Goal: Use online tool/utility: Utilize a website feature to perform a specific function

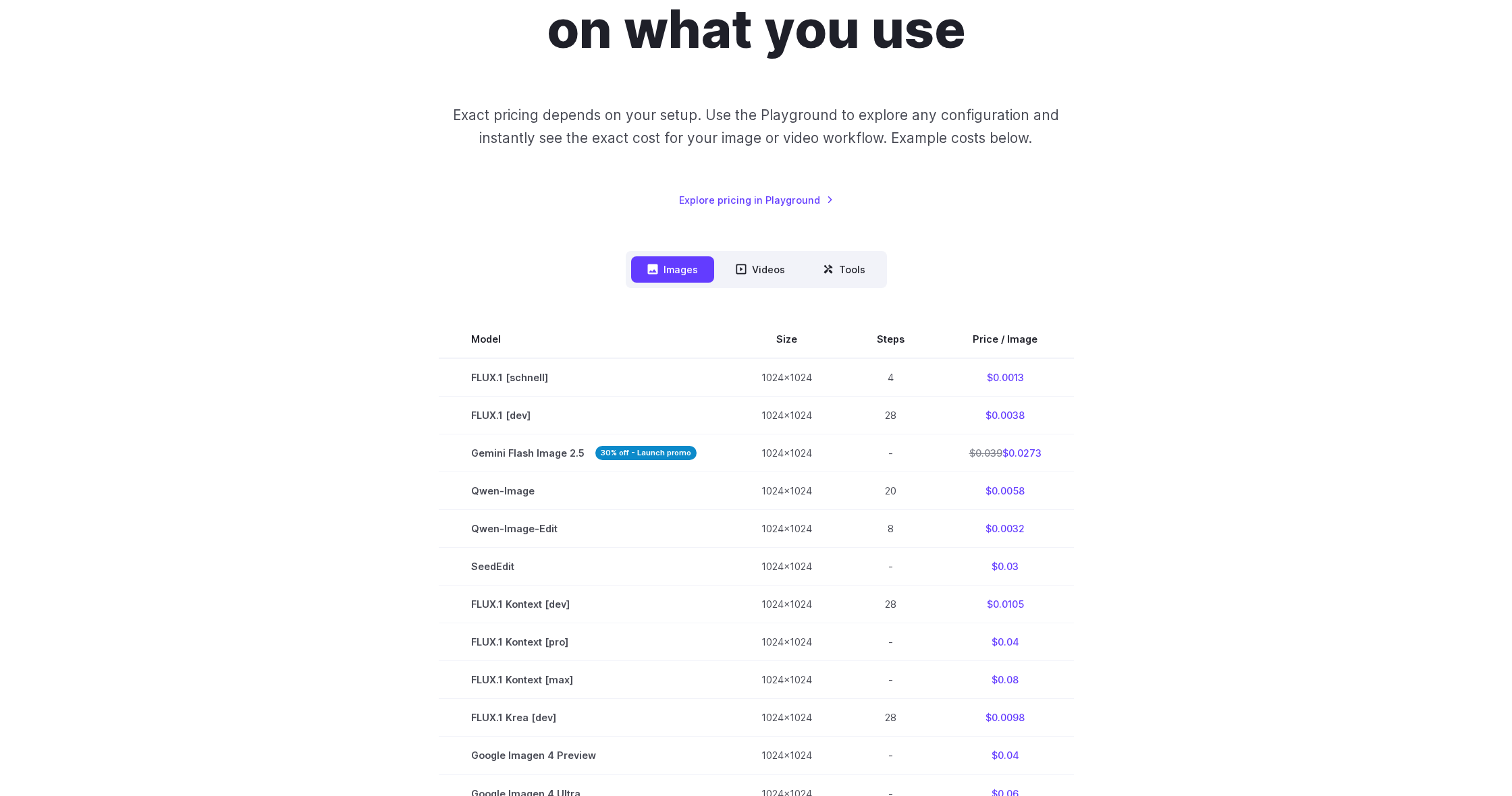
scroll to position [234, 0]
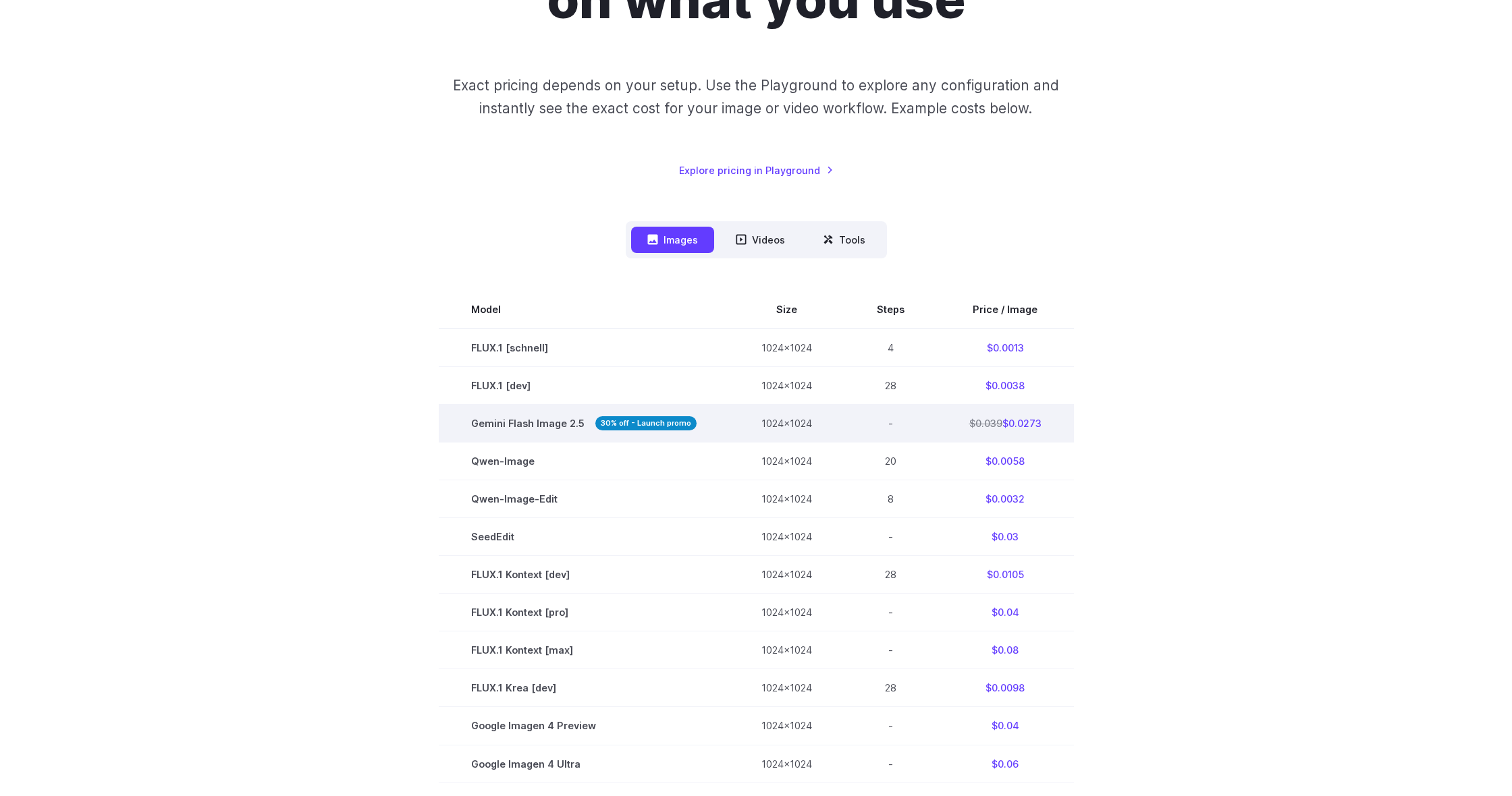
click at [516, 423] on span "Gemini Flash Image 2.5 30% off - Launch promo" at bounding box center [583, 422] width 226 height 15
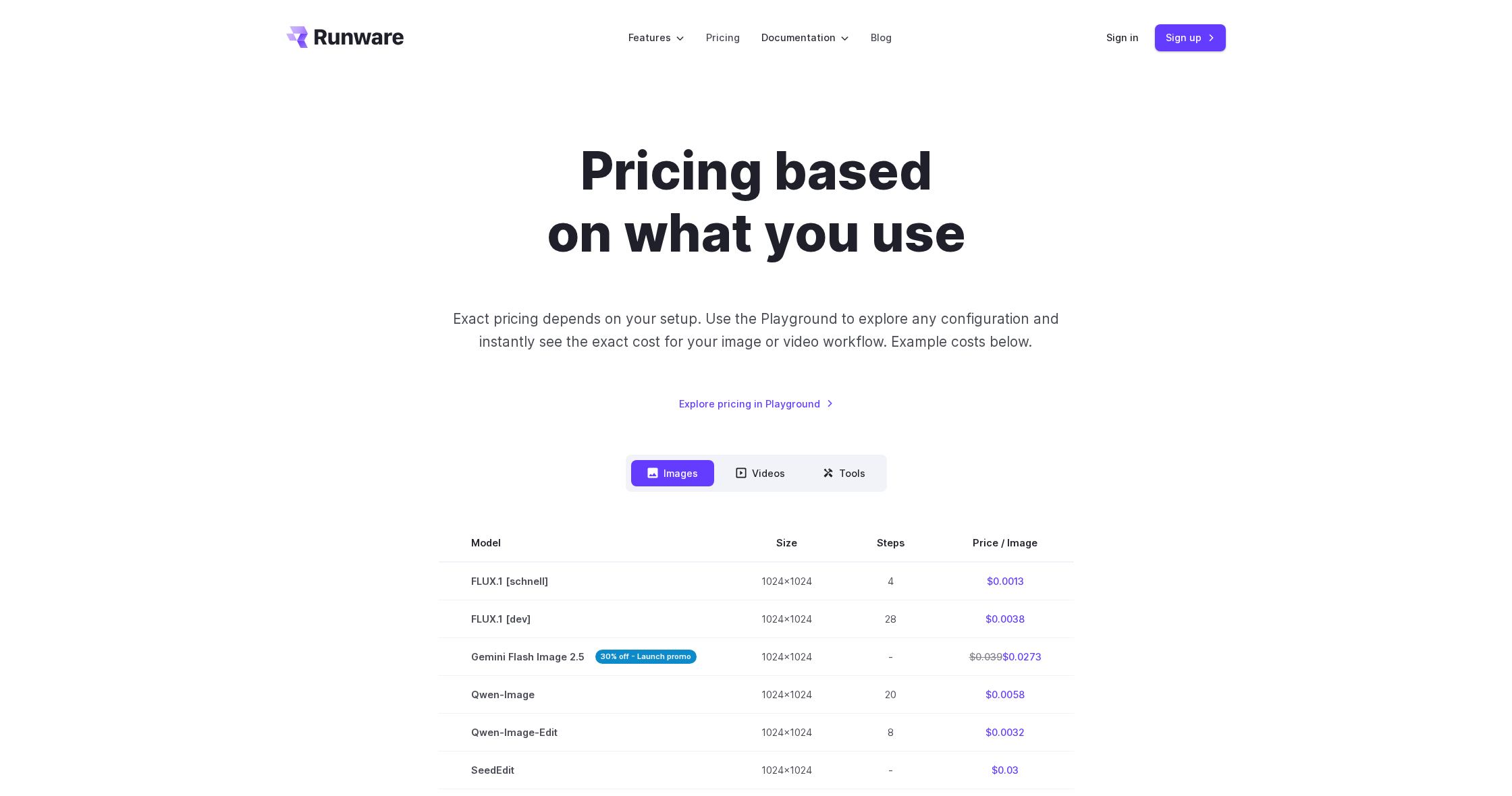
scroll to position [0, 0]
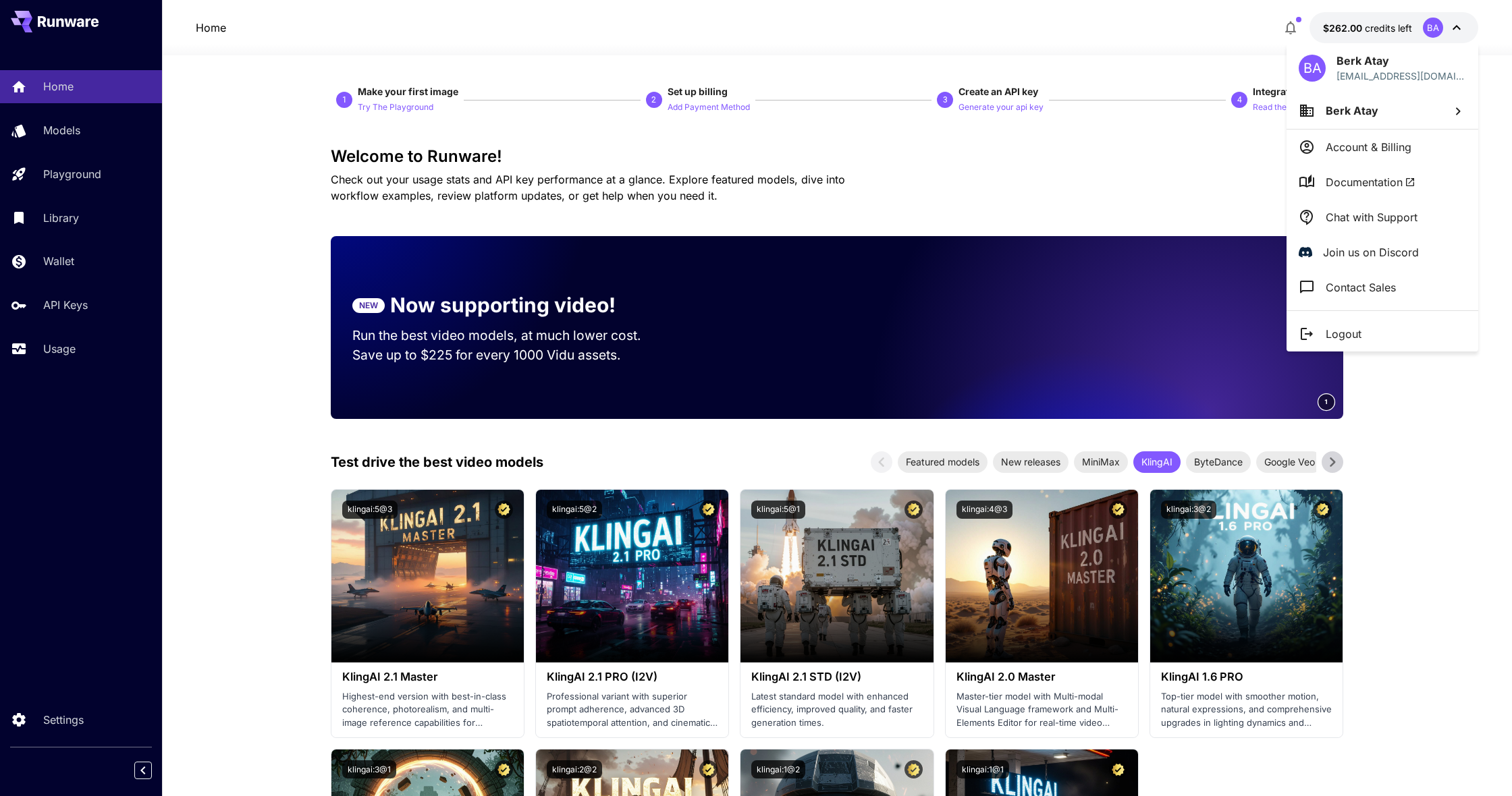
click at [208, 27] on div at bounding box center [756, 398] width 1512 height 796
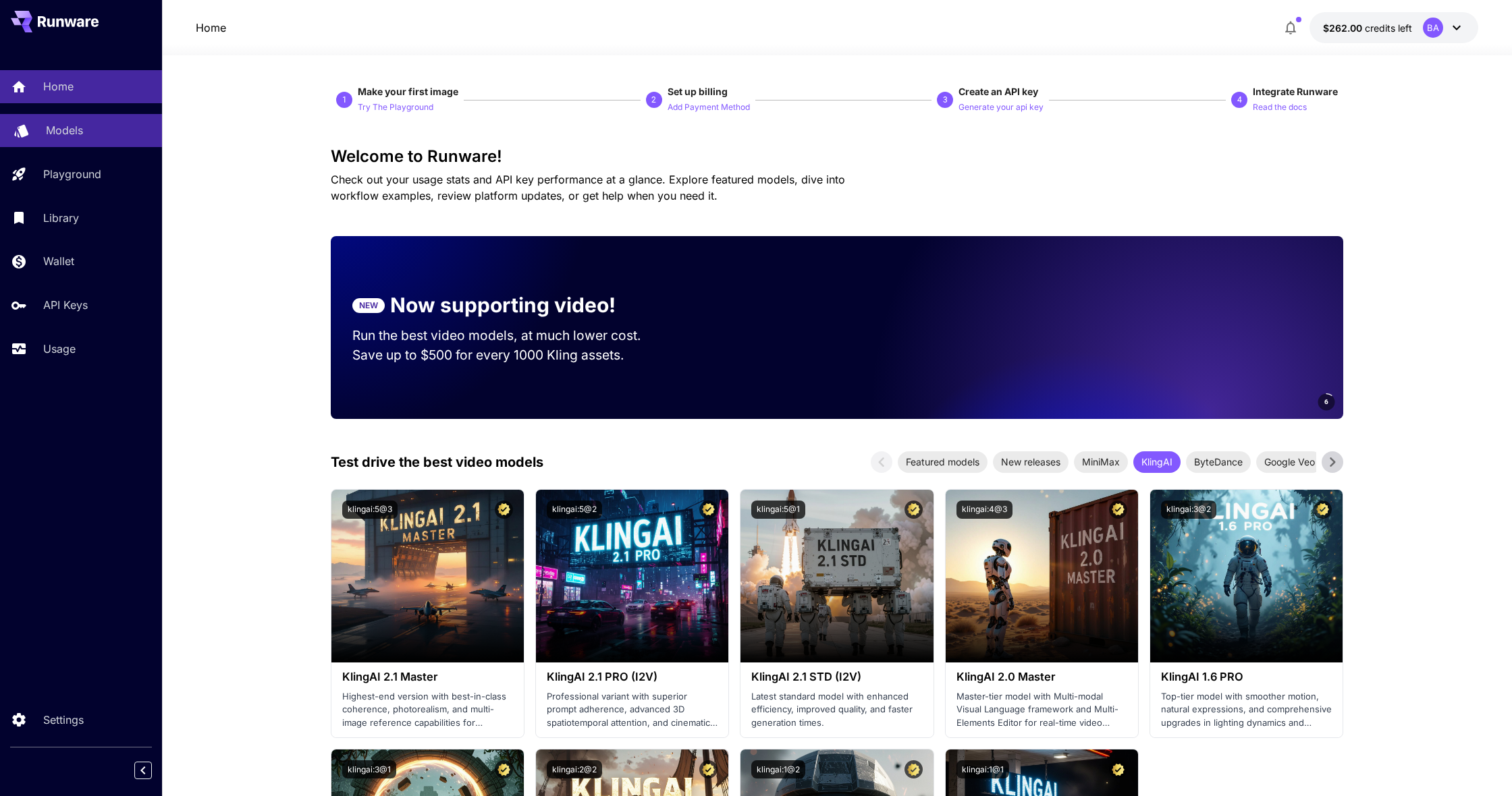
click at [84, 122] on div "Models" at bounding box center [99, 131] width 105 height 16
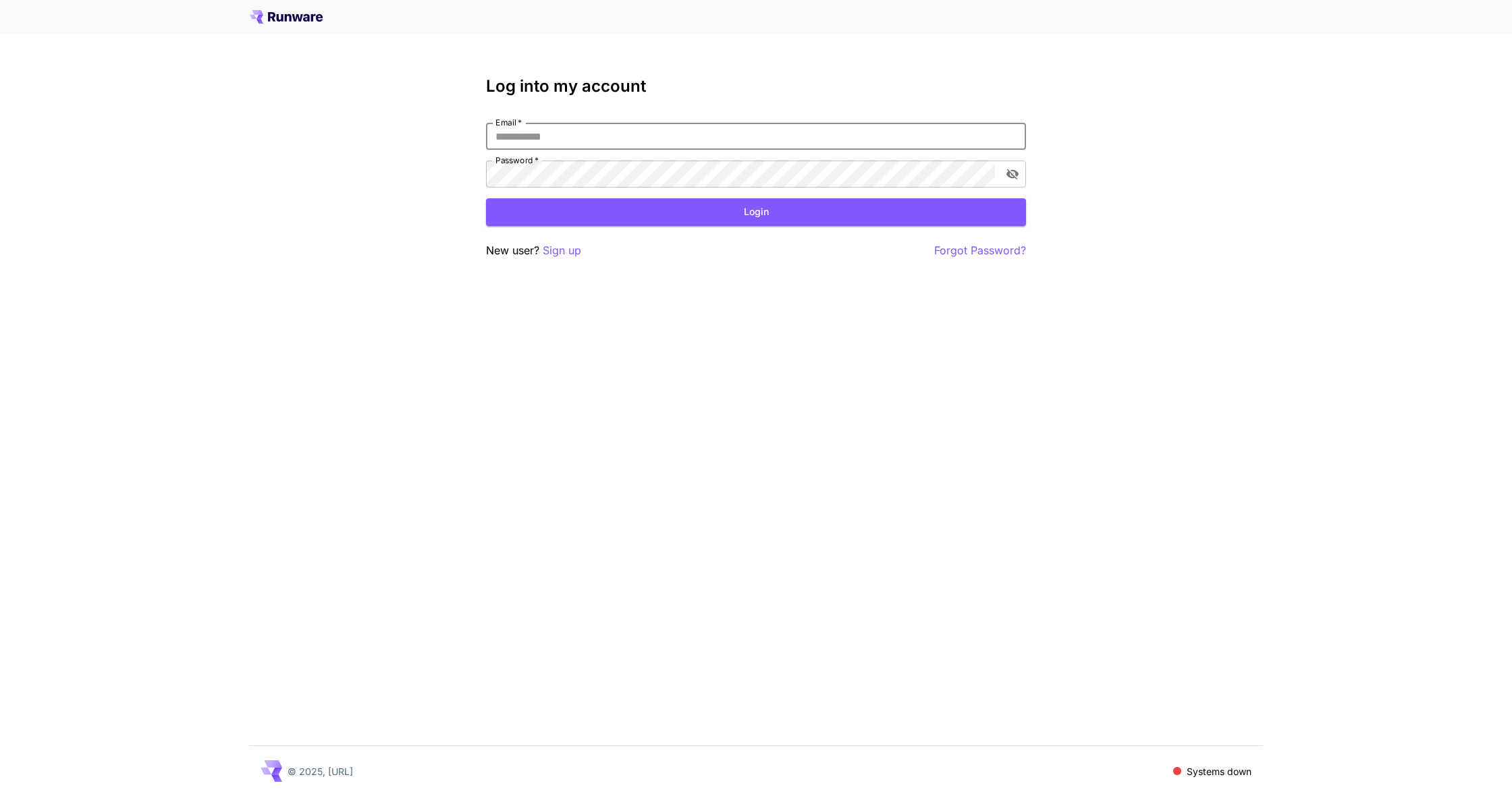
type input "**********"
click at [756, 212] on button "Login" at bounding box center [756, 212] width 540 height 28
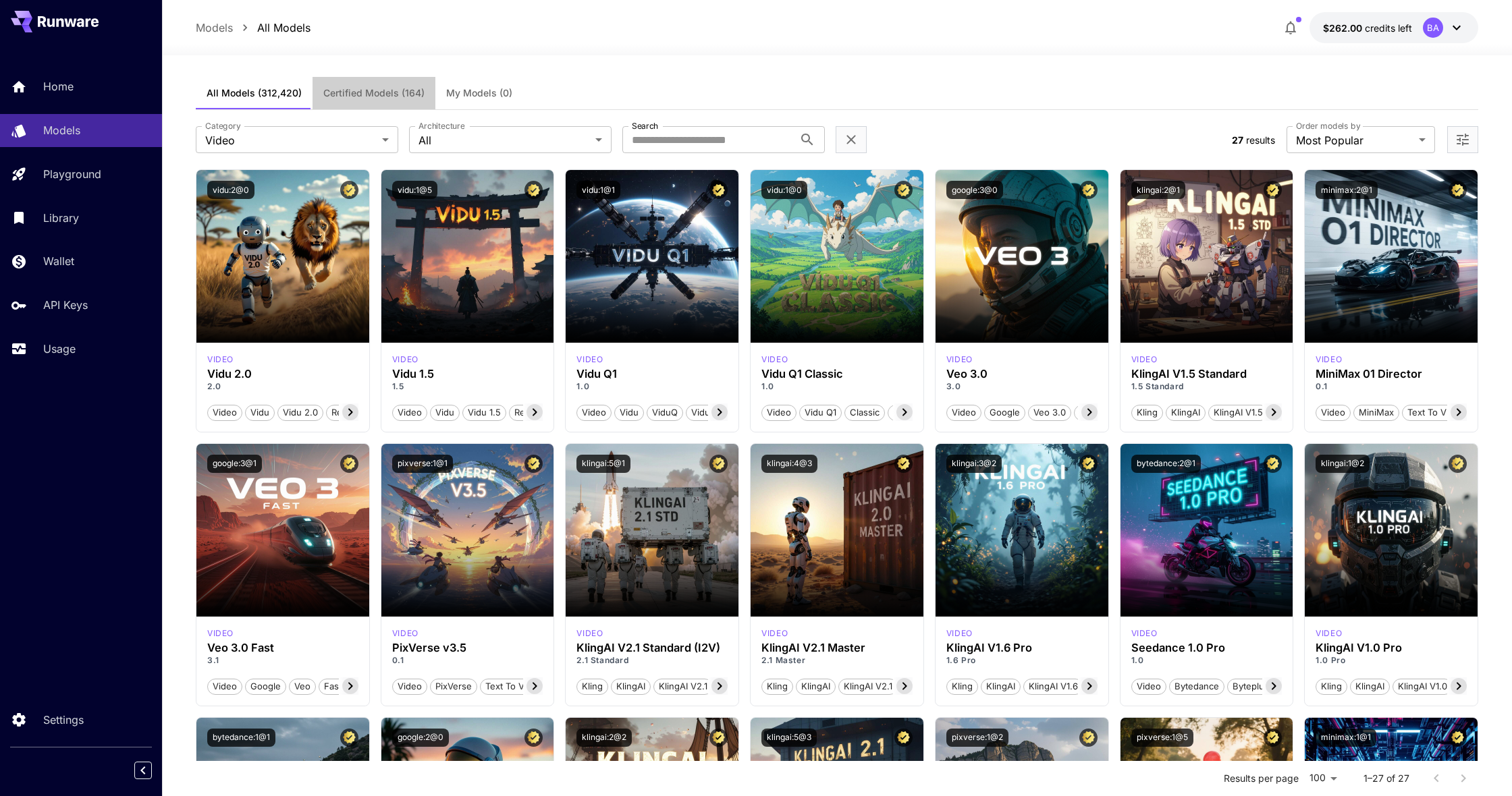
click at [334, 92] on span "Certified Models (164)" at bounding box center [374, 92] width 102 height 12
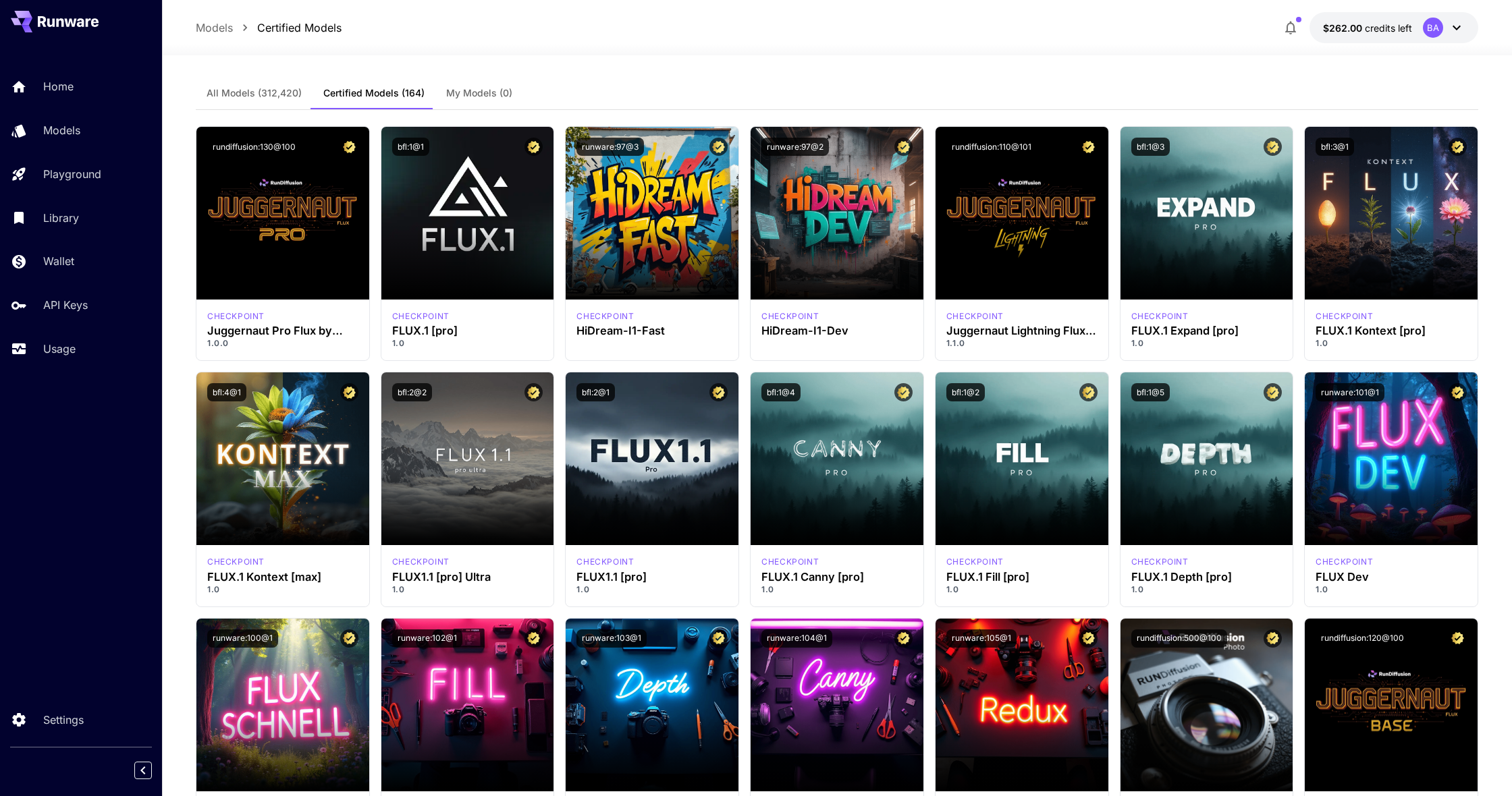
click at [251, 102] on button "All Models (312,420)" at bounding box center [254, 93] width 117 height 33
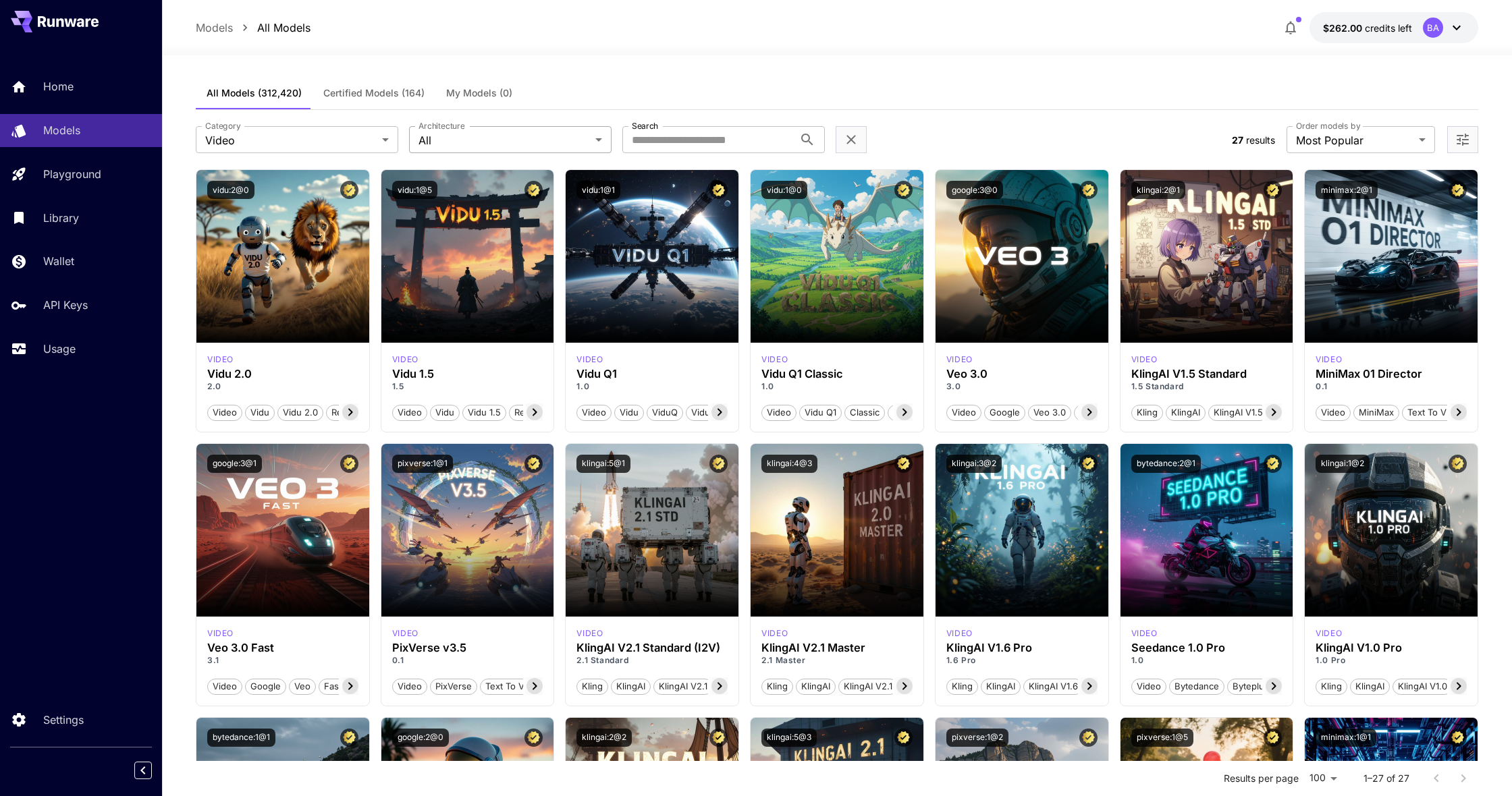
click at [552, 150] on body "**********" at bounding box center [756, 665] width 1512 height 1330
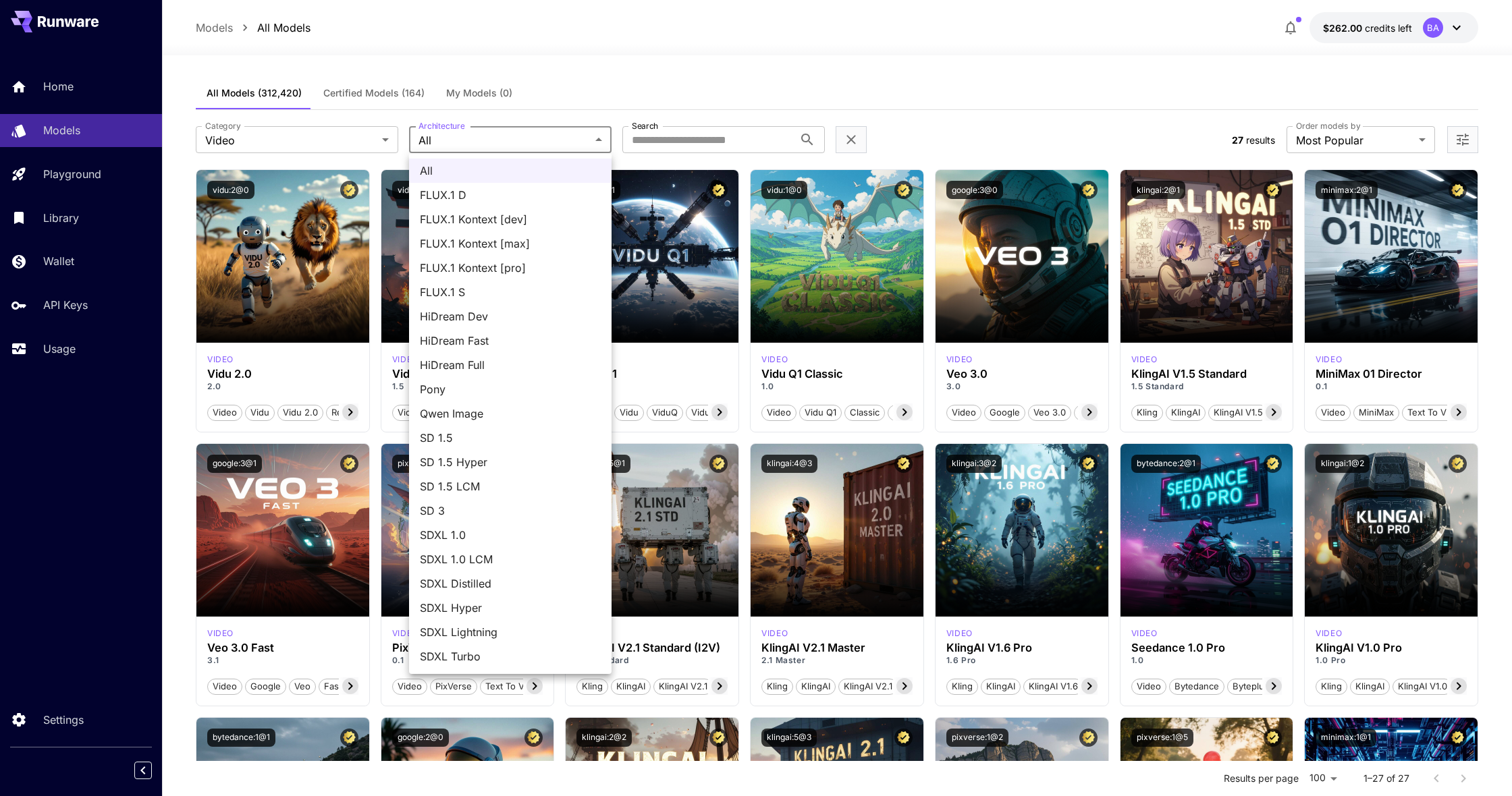
click at [277, 154] on div at bounding box center [756, 398] width 1512 height 796
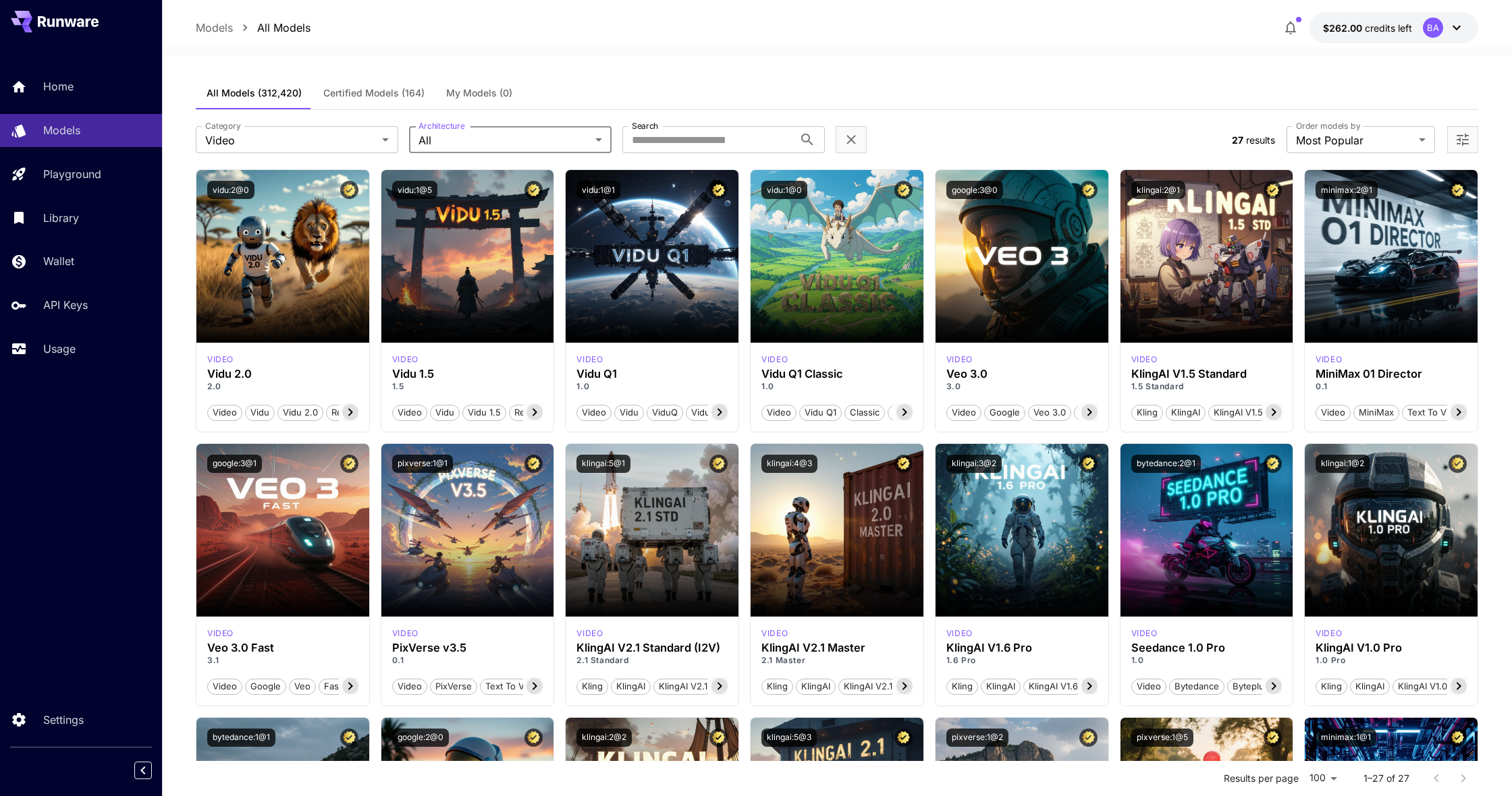
click at [289, 135] on div "All FLUX.1 D FLUX.1 Kontext [dev] FLUX.1 Kontext [max] FLUX.1 Kontext [pro] FLU…" at bounding box center [756, 398] width 1512 height 796
click at [290, 131] on body "**********" at bounding box center [756, 665] width 1512 height 1330
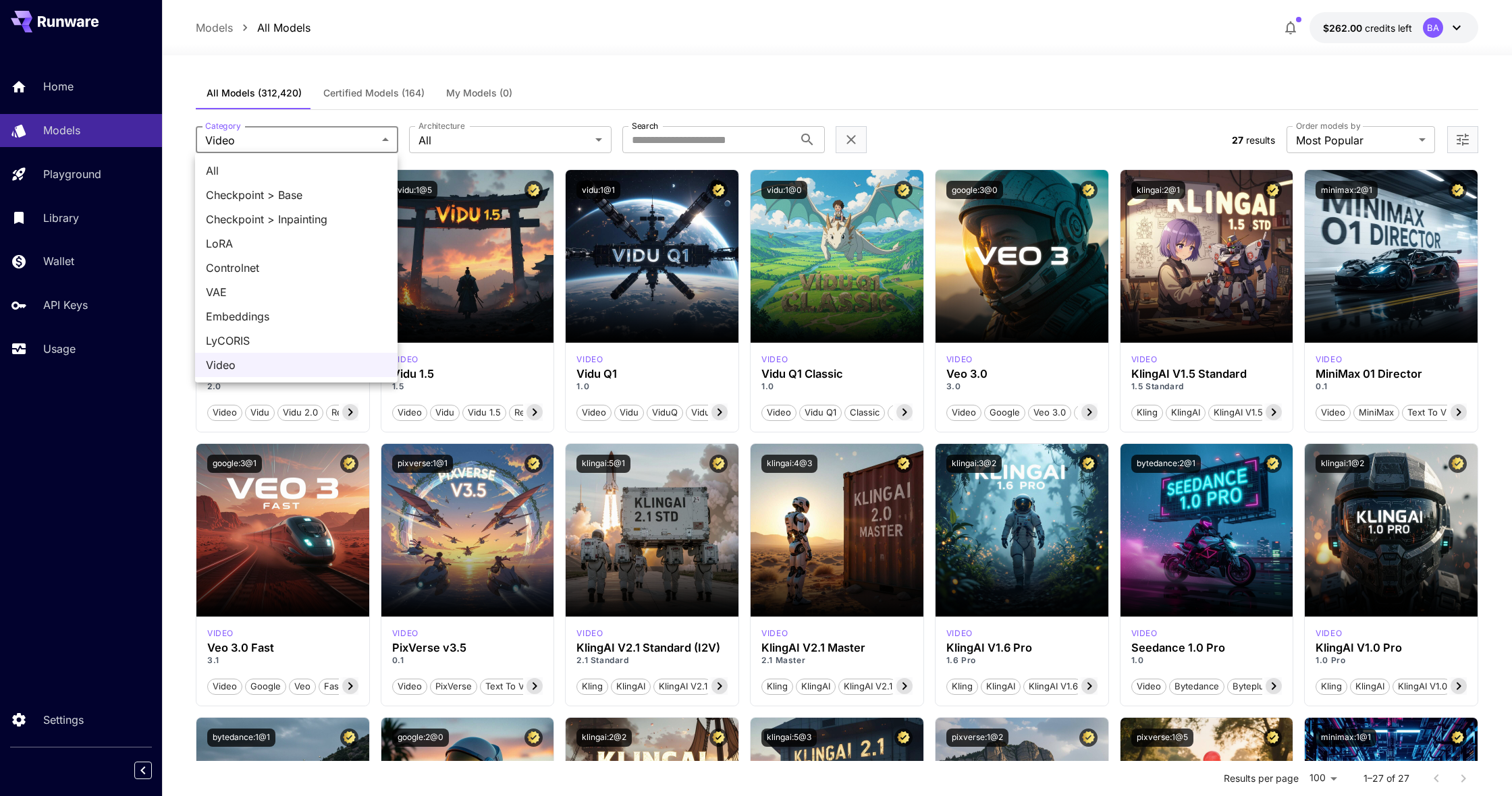
click at [93, 139] on div at bounding box center [756, 398] width 1512 height 796
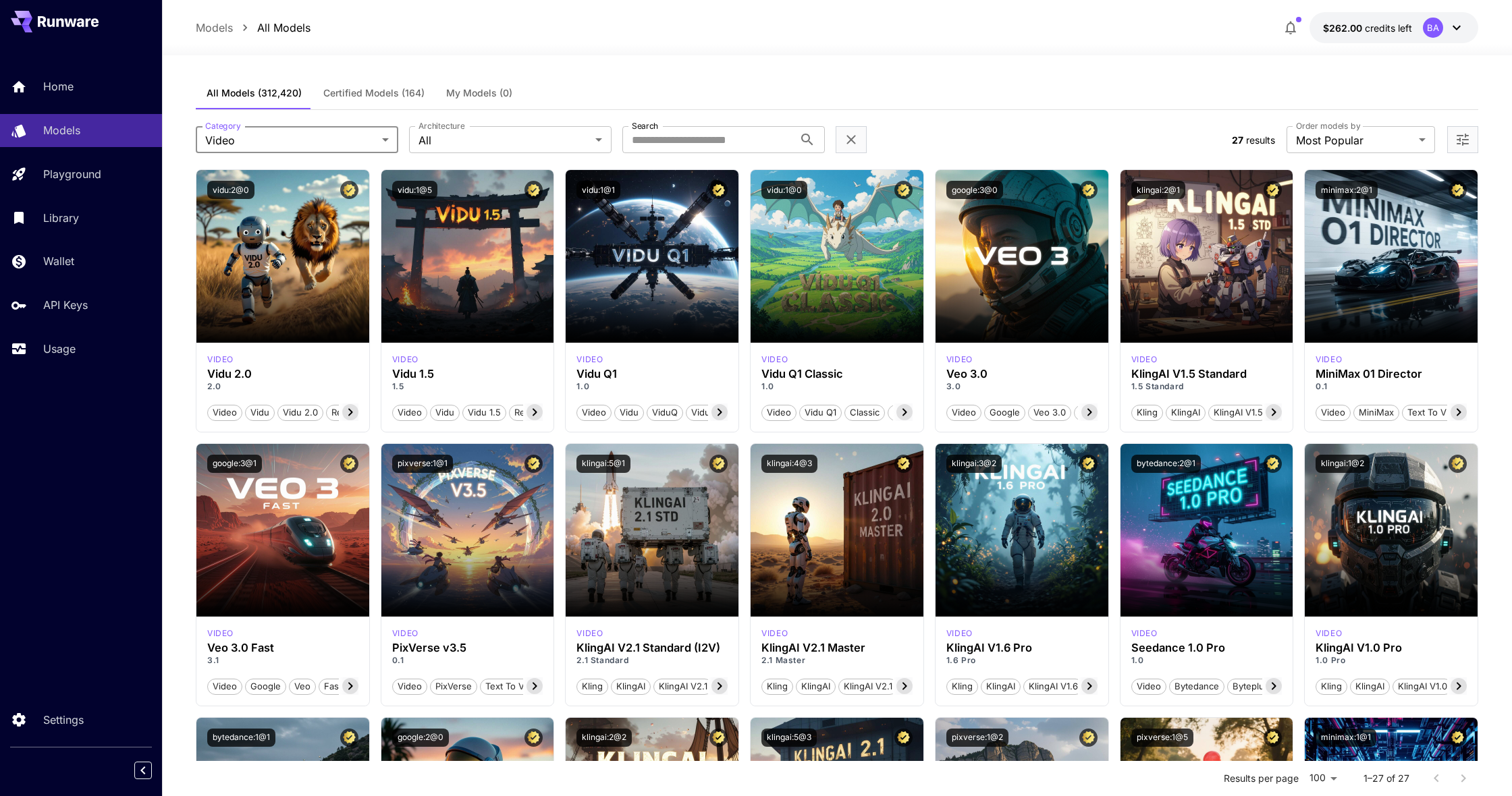
scroll to position [1, 0]
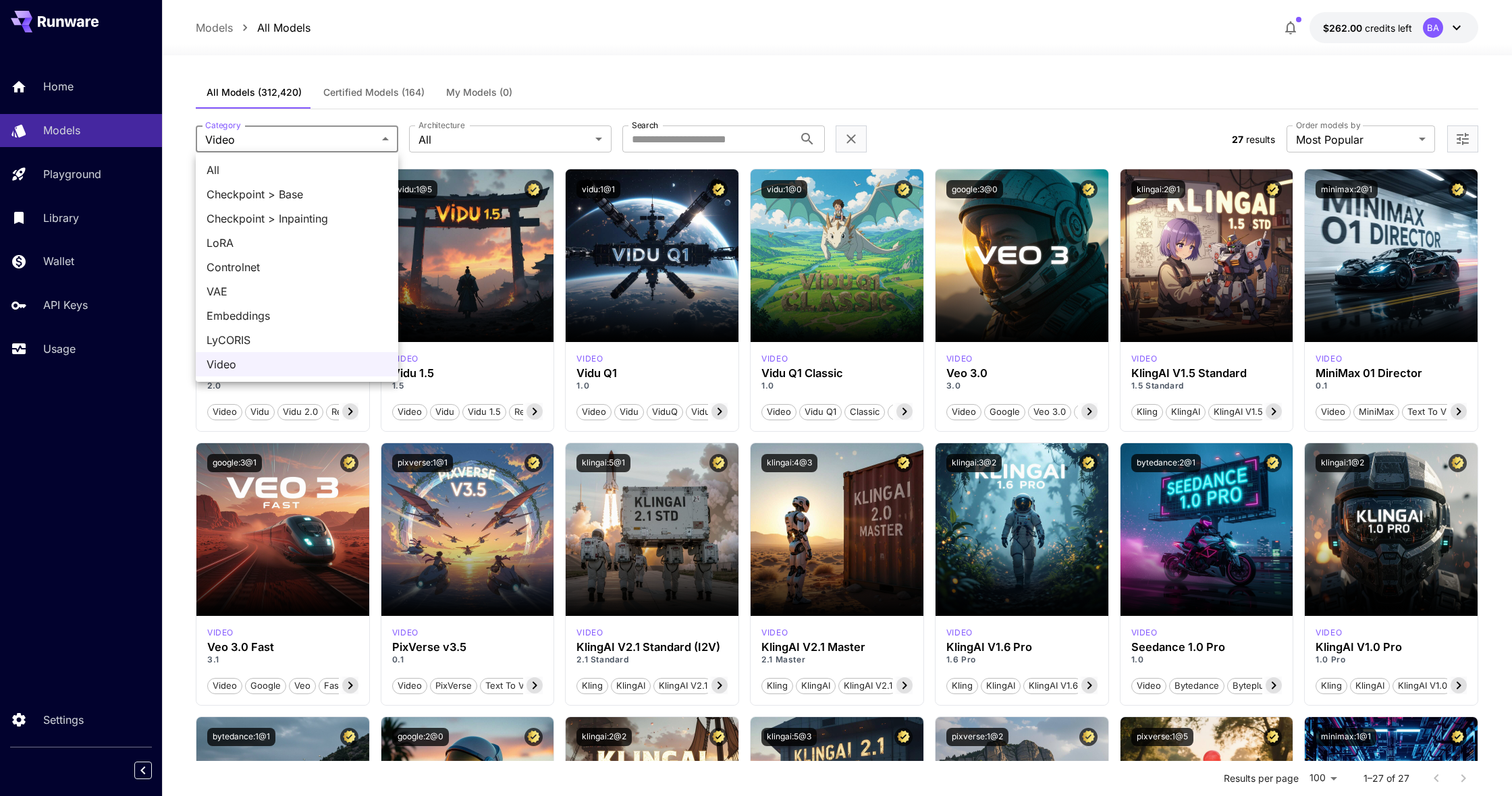
click at [223, 135] on body "**********" at bounding box center [756, 664] width 1512 height 1330
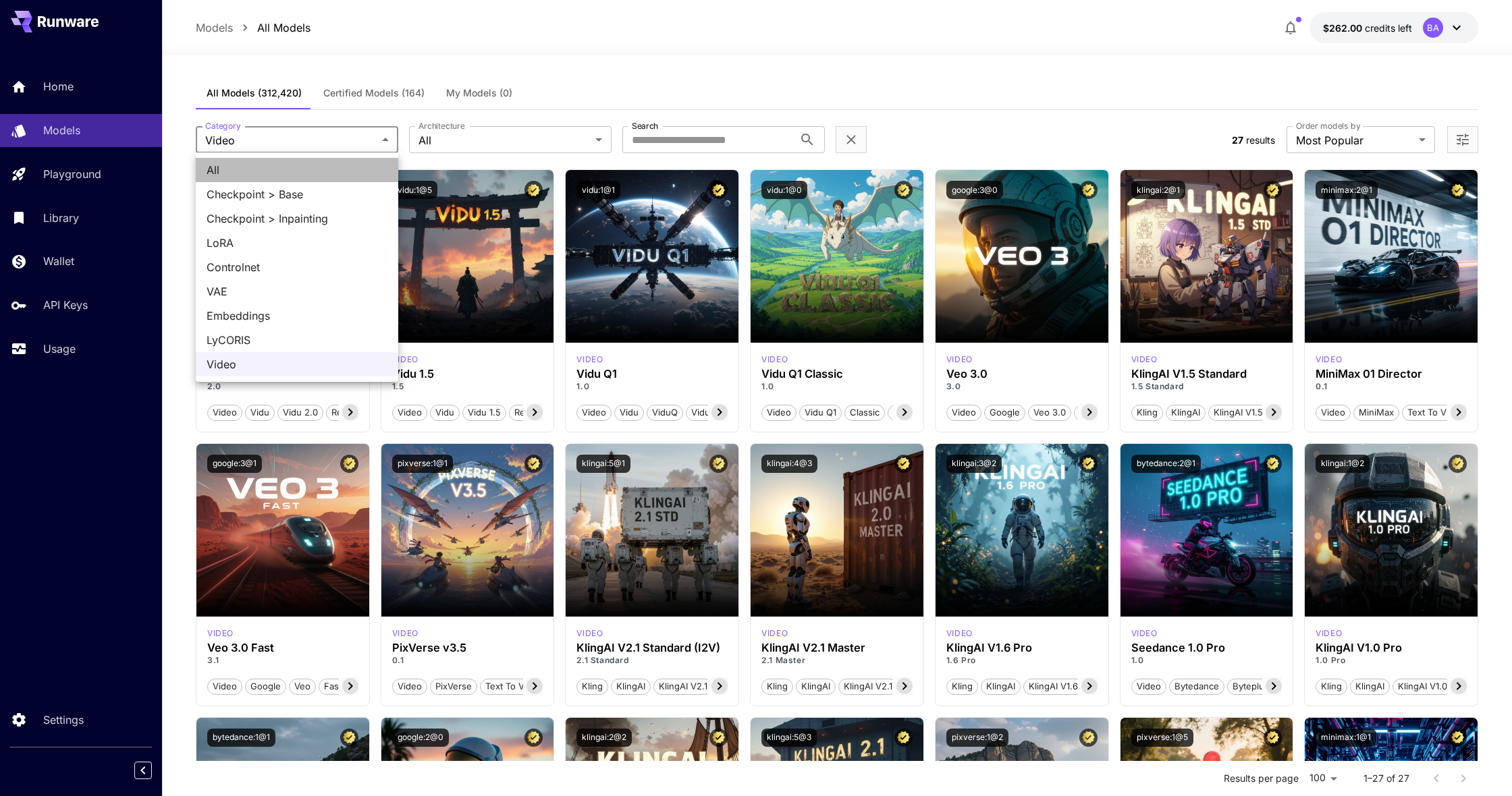
click at [231, 163] on span "All" at bounding box center [297, 170] width 180 height 16
type input "***"
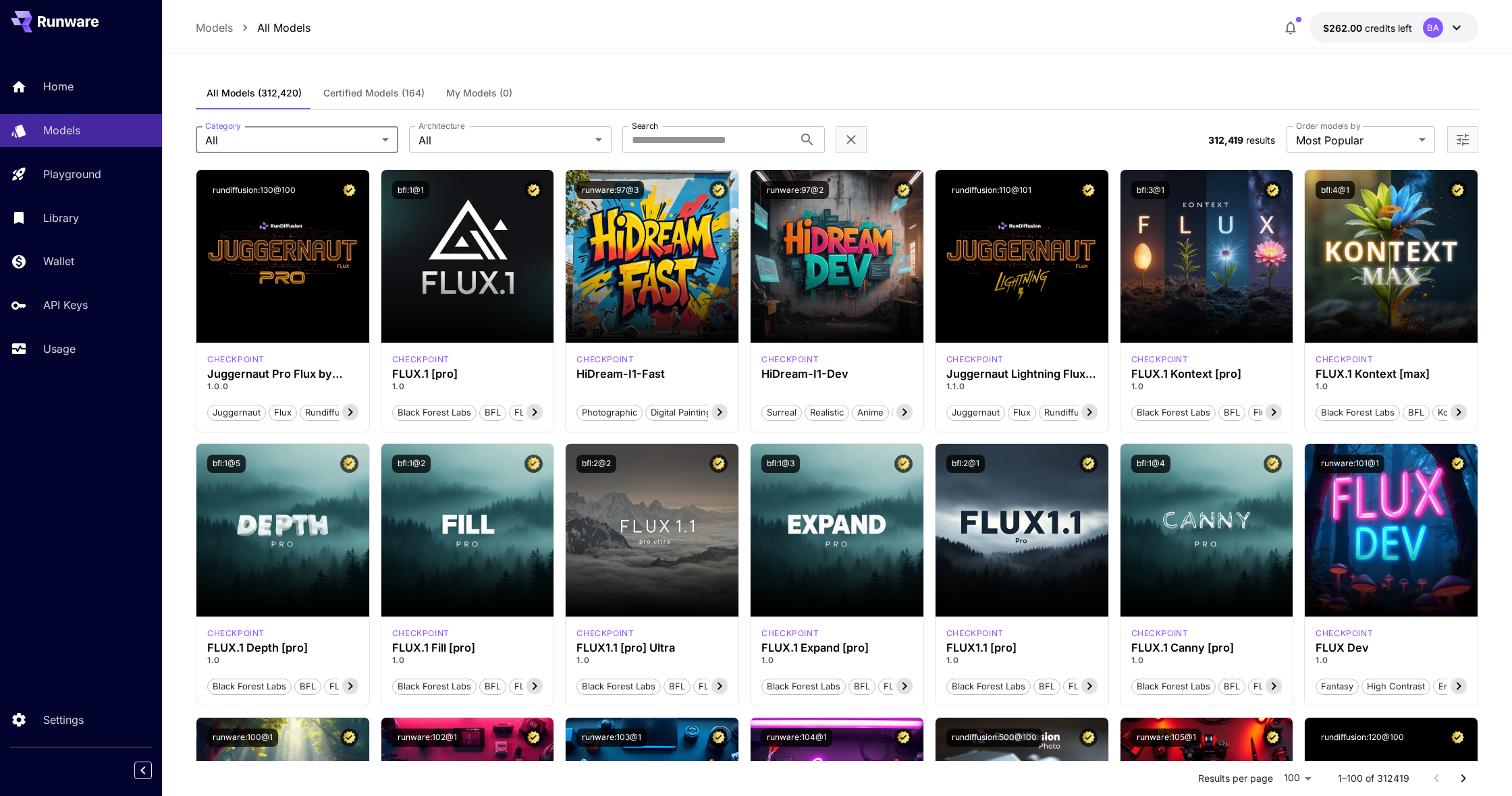
click at [375, 98] on span "Certified Models (164)" at bounding box center [374, 92] width 102 height 12
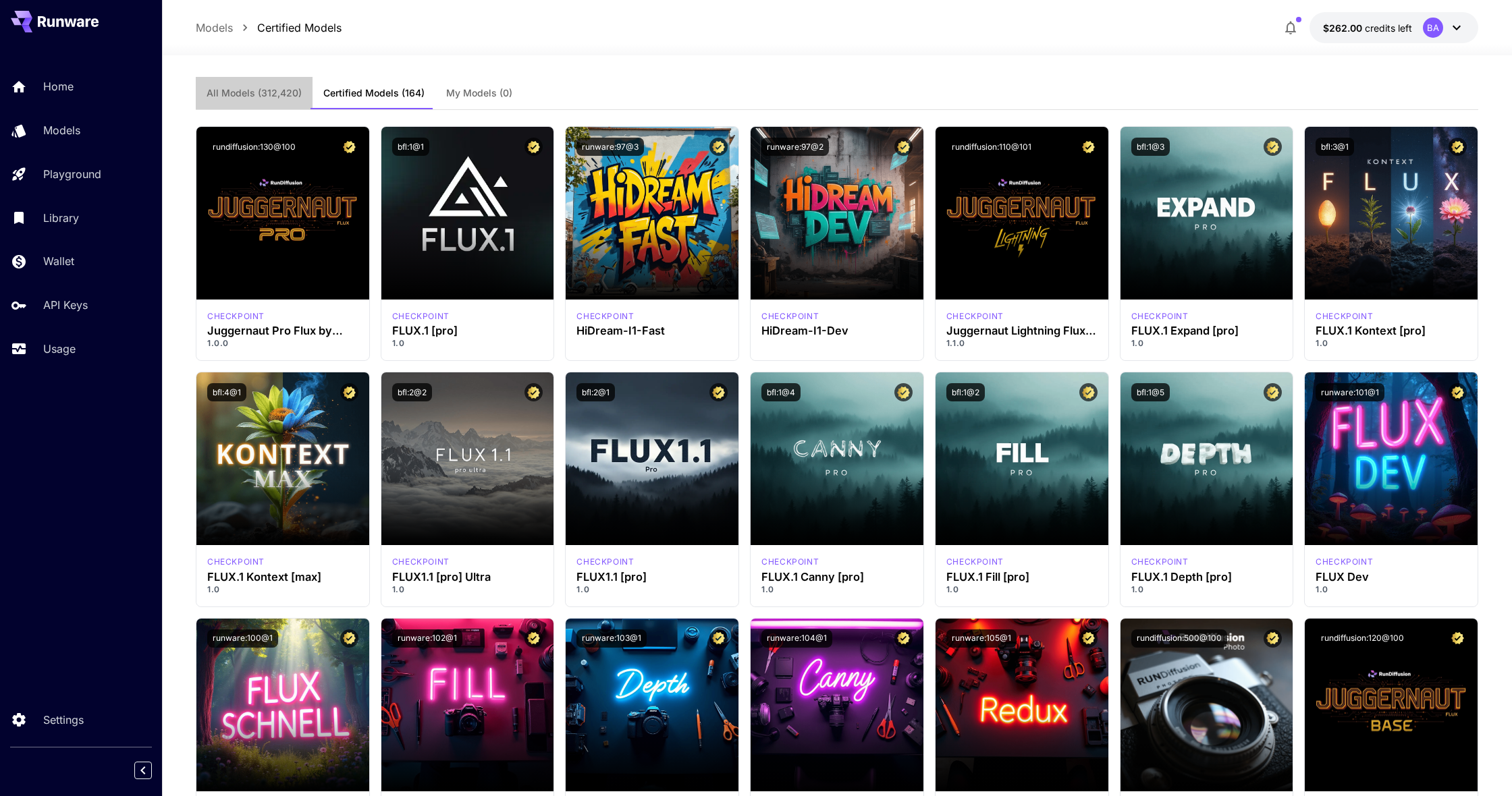
click at [272, 91] on span "All Models (312,420)" at bounding box center [254, 92] width 95 height 12
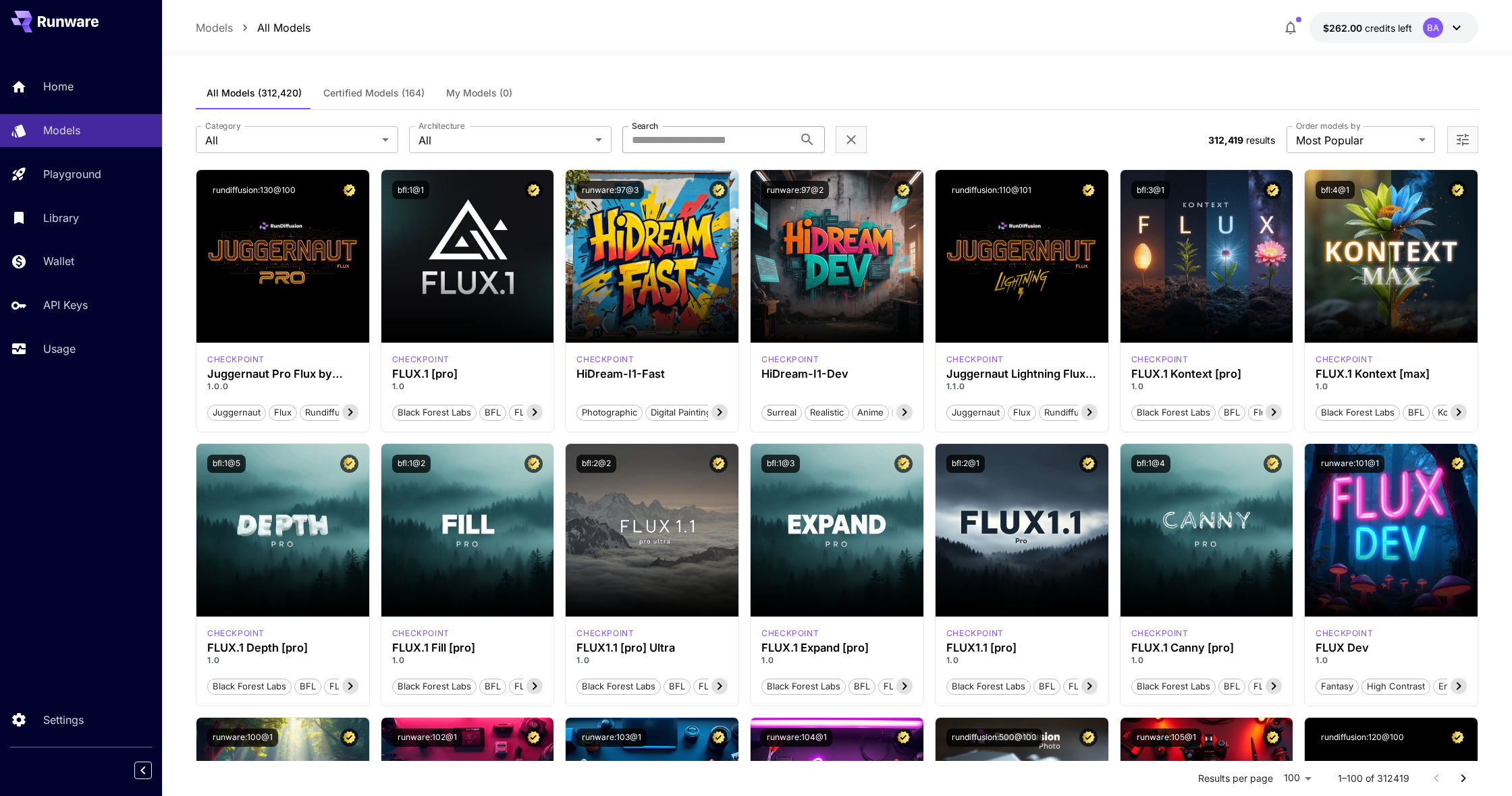
click at [678, 140] on input "Search" at bounding box center [707, 140] width 171 height 27
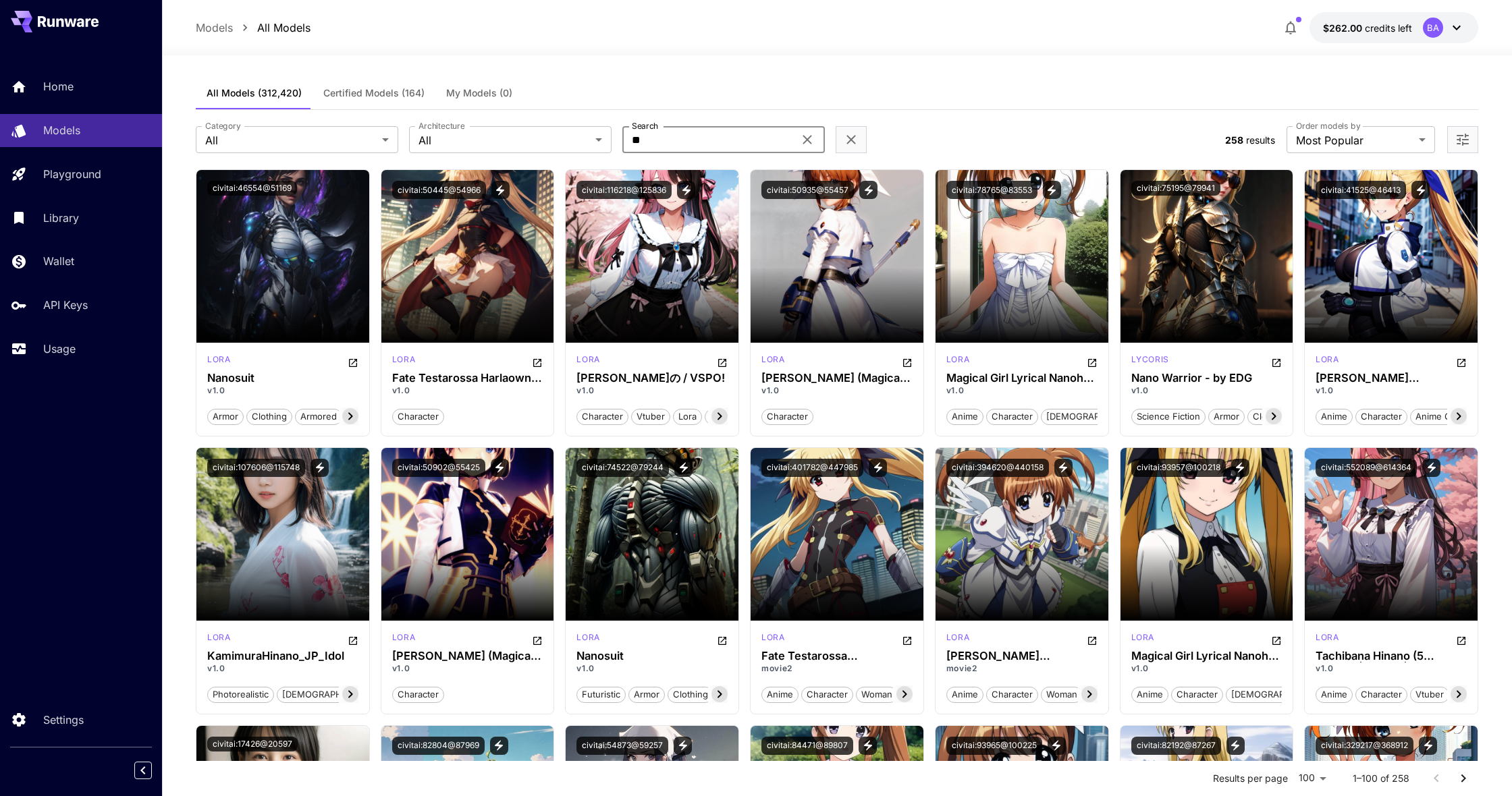
type input "*"
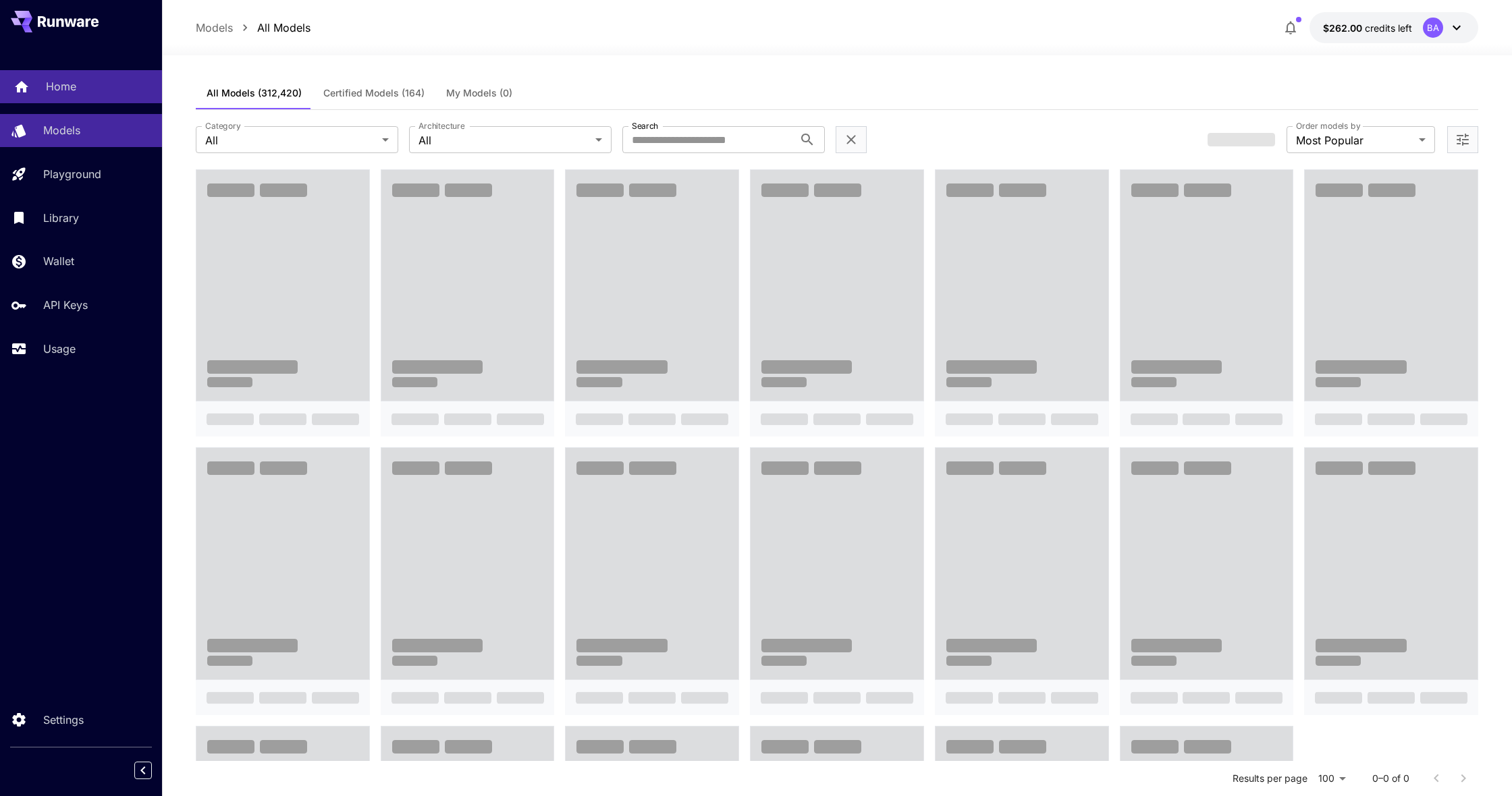
click at [75, 79] on div "Home" at bounding box center [99, 86] width 105 height 16
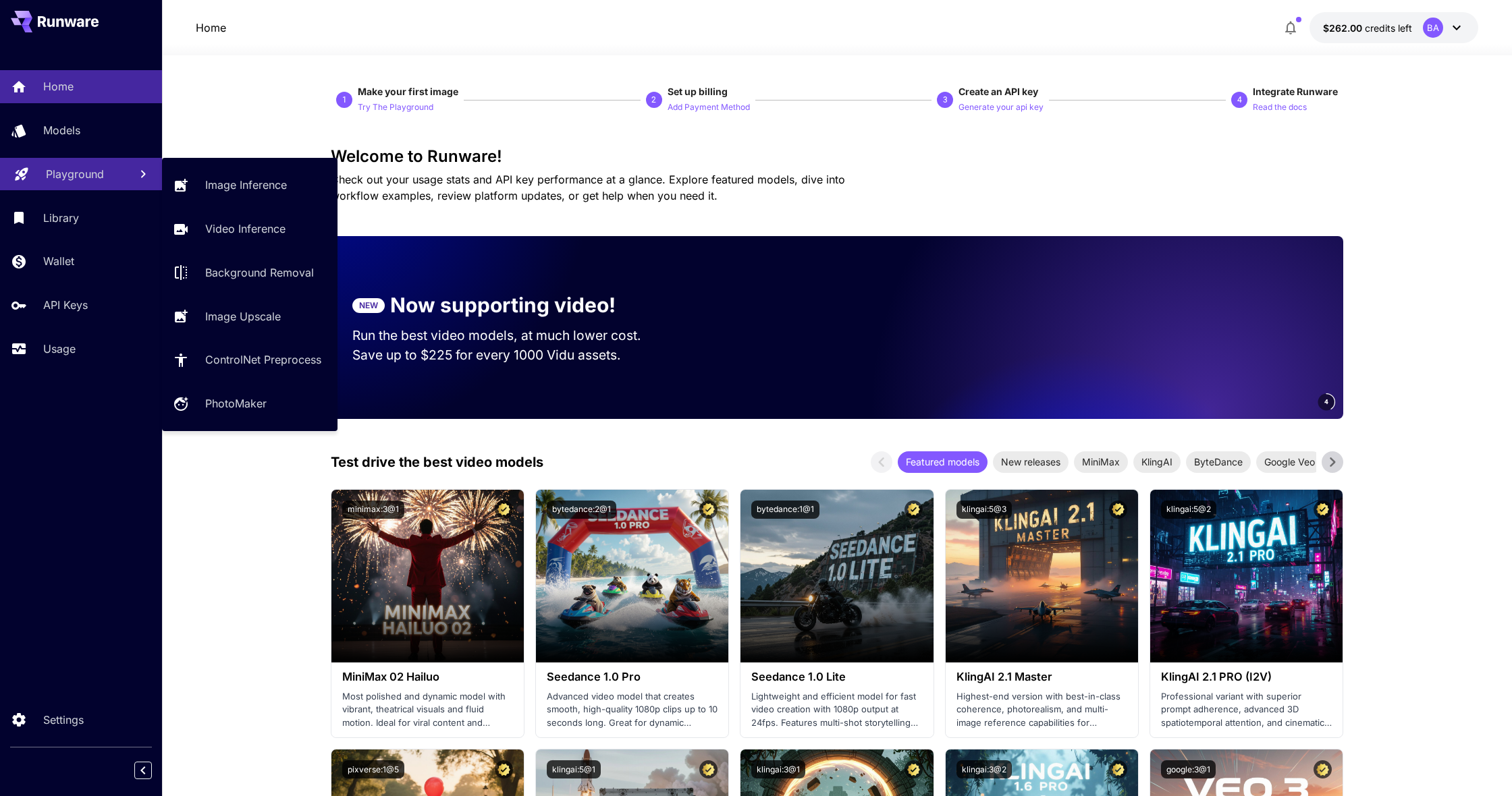
click at [115, 171] on div "Playground" at bounding box center [83, 174] width 73 height 16
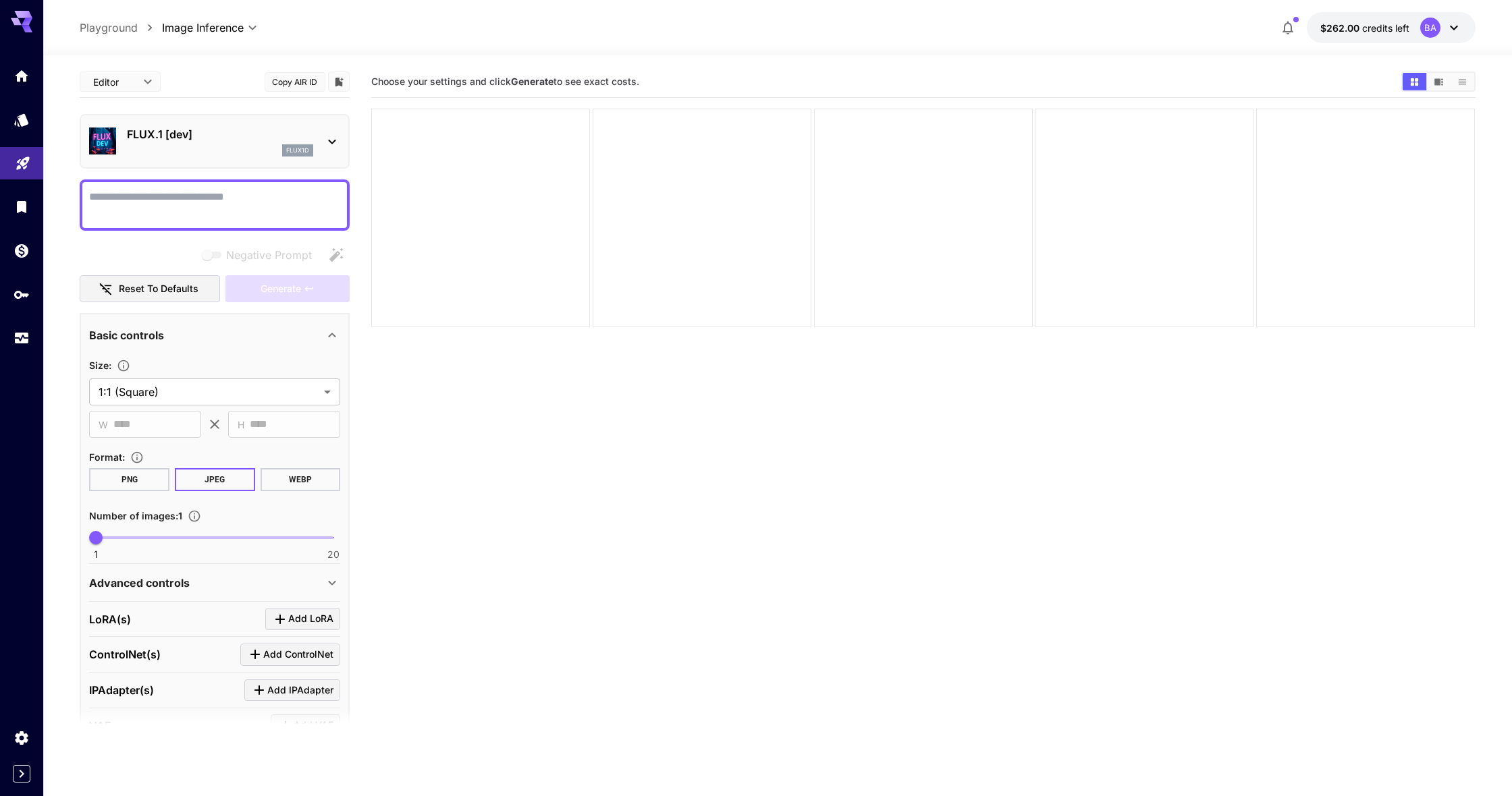
click at [186, 25] on body "**********" at bounding box center [756, 451] width 1512 height 903
click at [140, 24] on div at bounding box center [756, 398] width 1512 height 796
click at [268, 138] on p "FLUX.1 [dev]" at bounding box center [219, 134] width 186 height 16
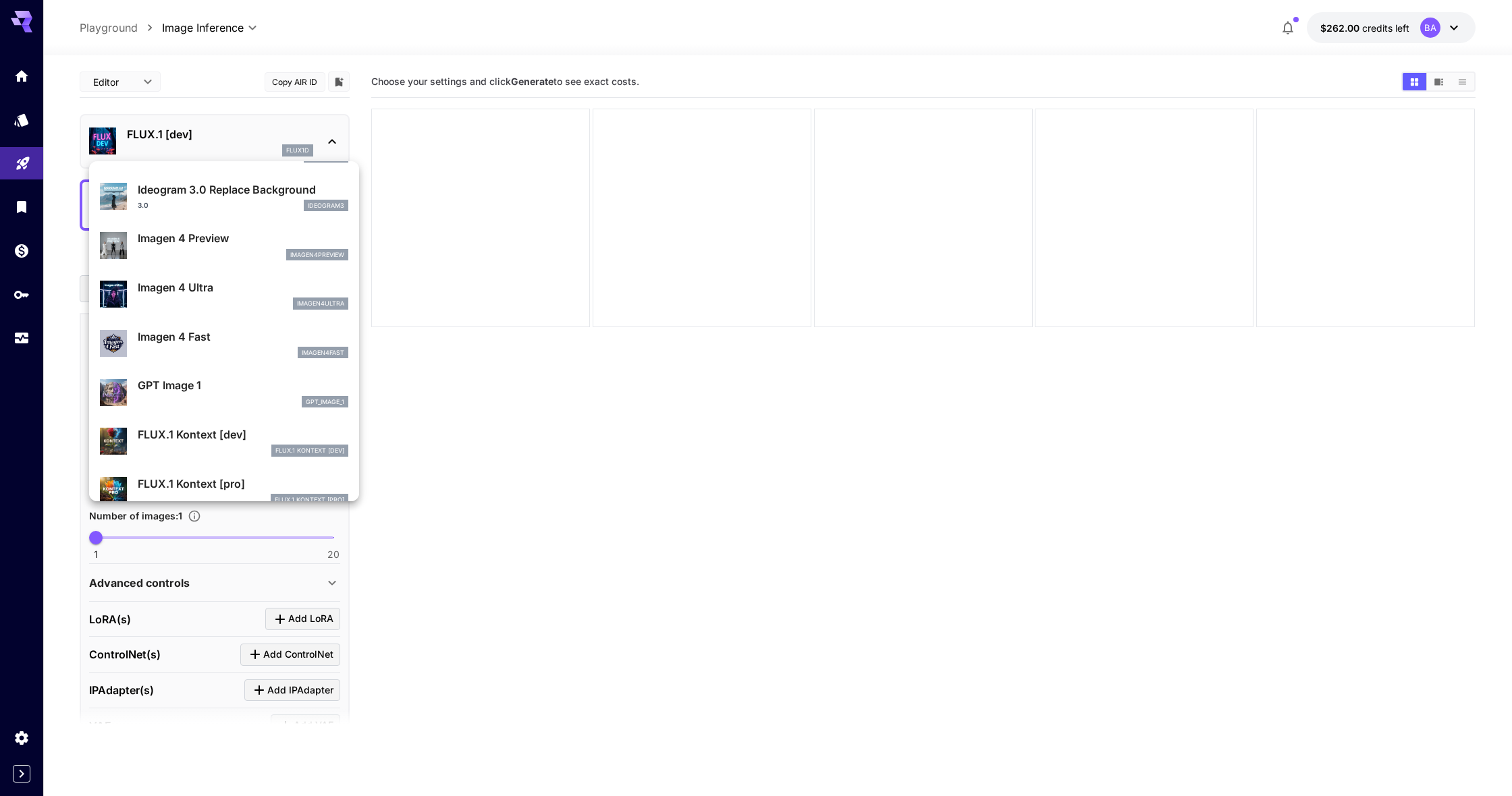
scroll to position [578, 0]
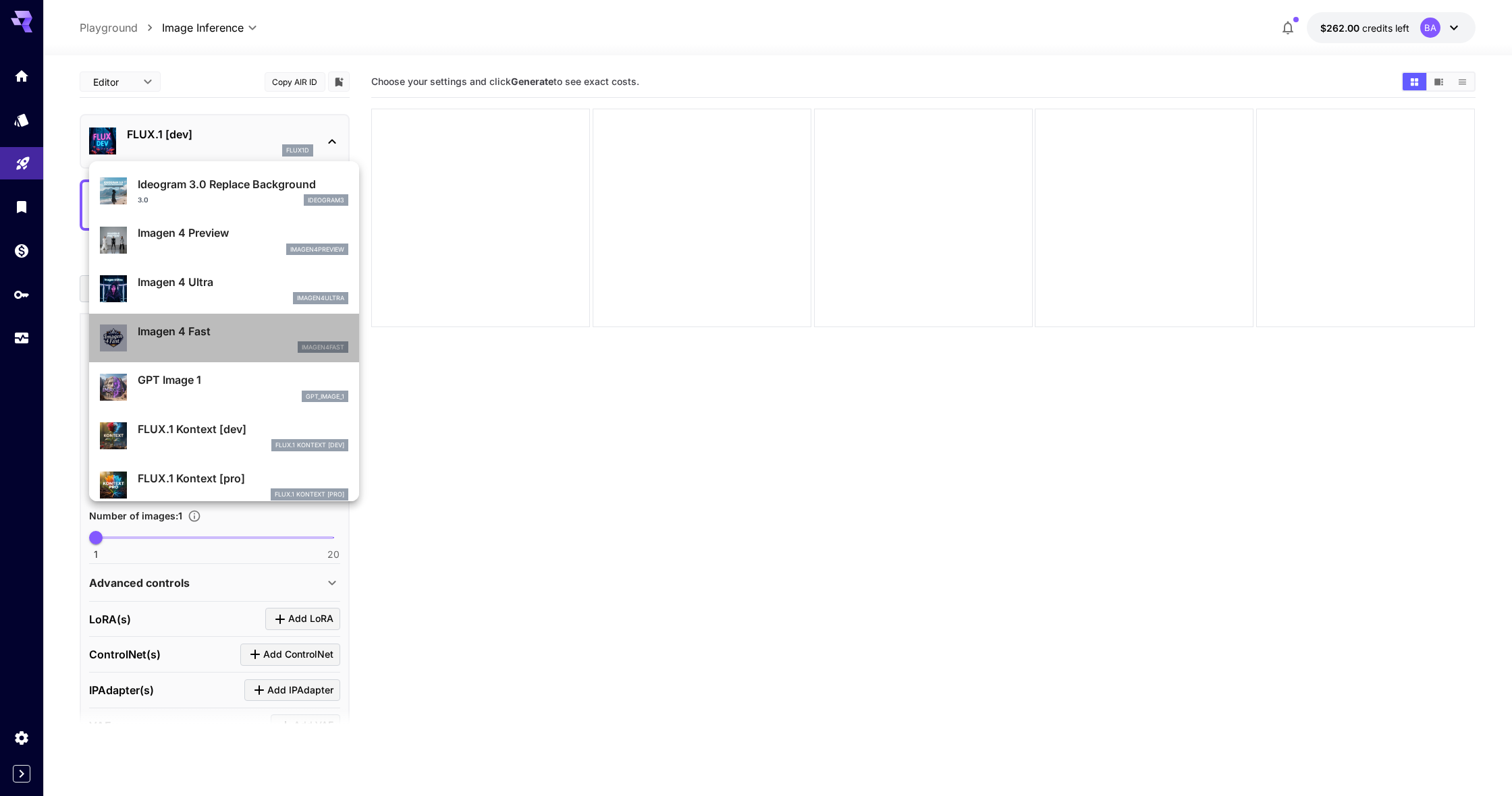
click at [248, 345] on div "imagen4fast" at bounding box center [243, 347] width 210 height 12
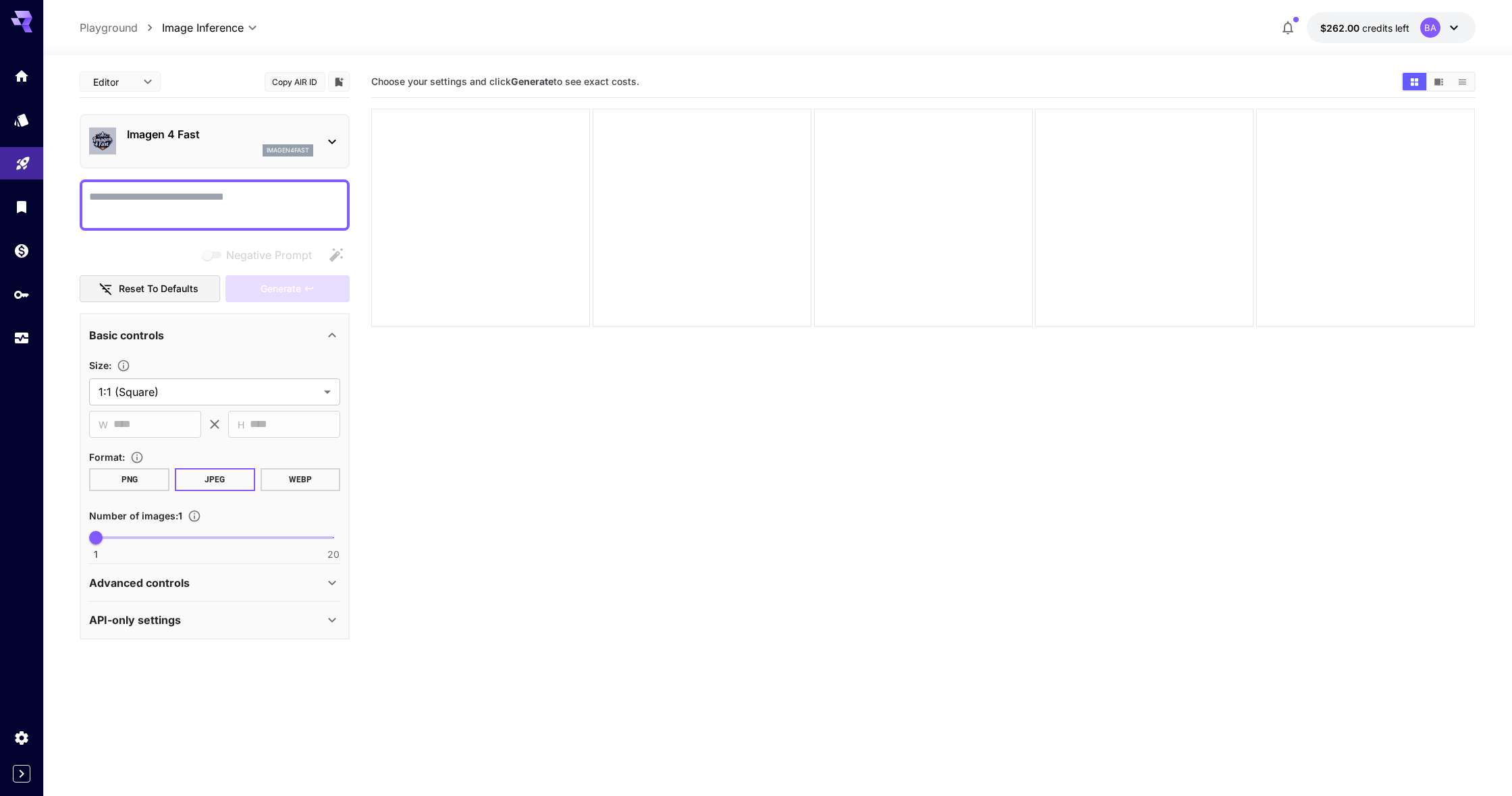
click at [215, 144] on div "Imagen 4 Fast imagen4fast" at bounding box center [219, 141] width 186 height 30
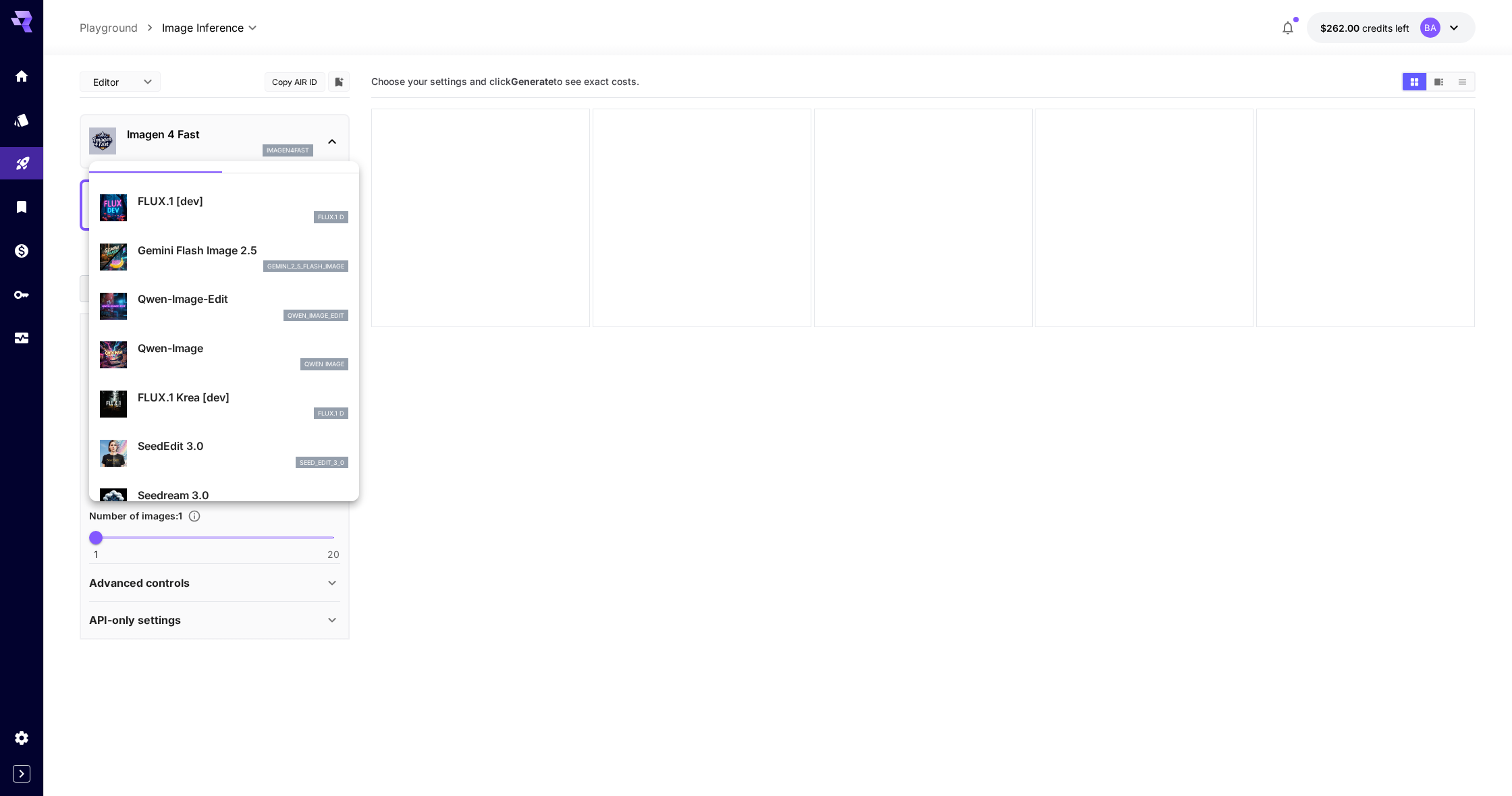
scroll to position [30, 0]
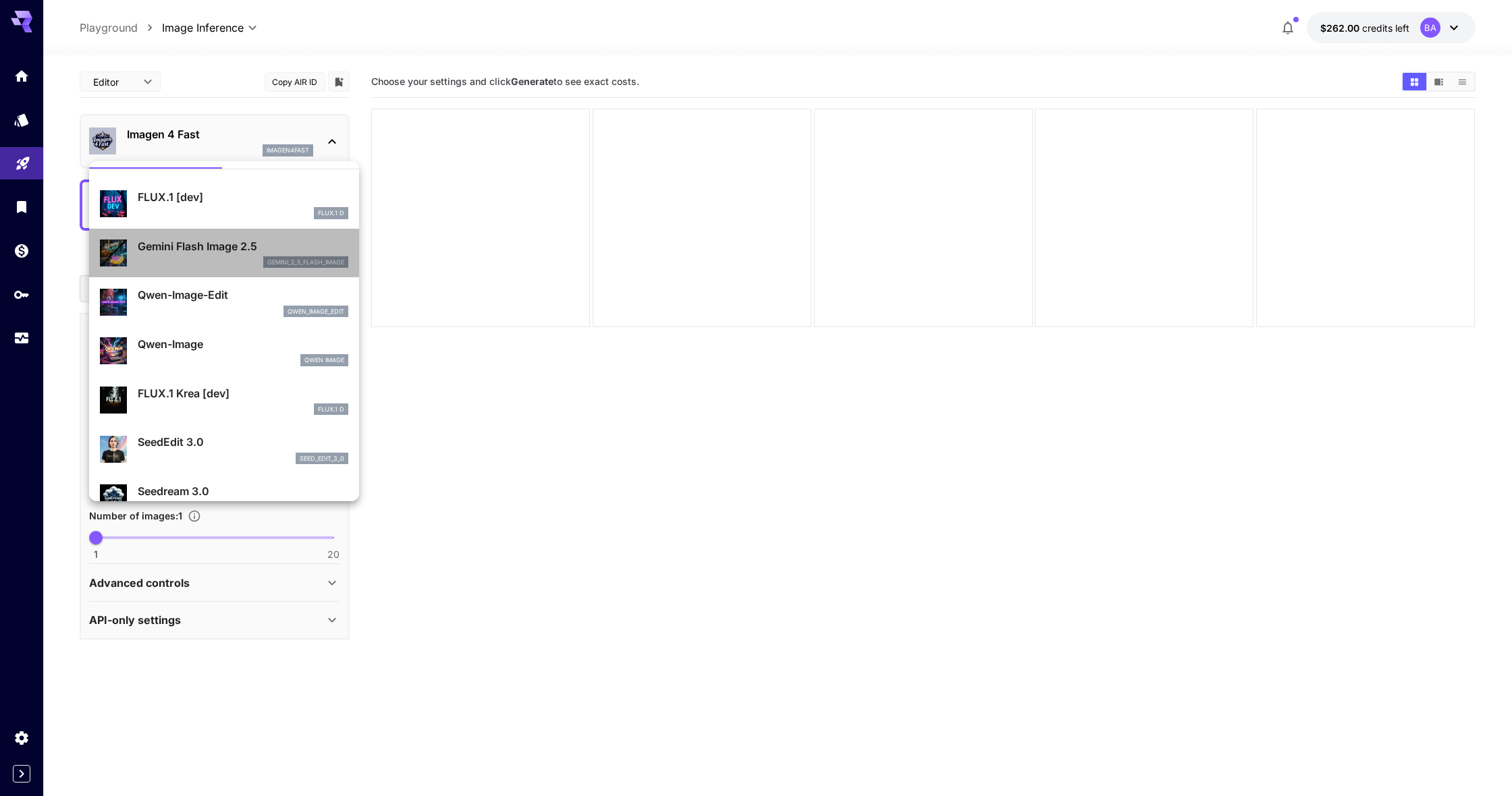
click at [231, 257] on div "gemini_2_5_flash_image" at bounding box center [243, 262] width 210 height 12
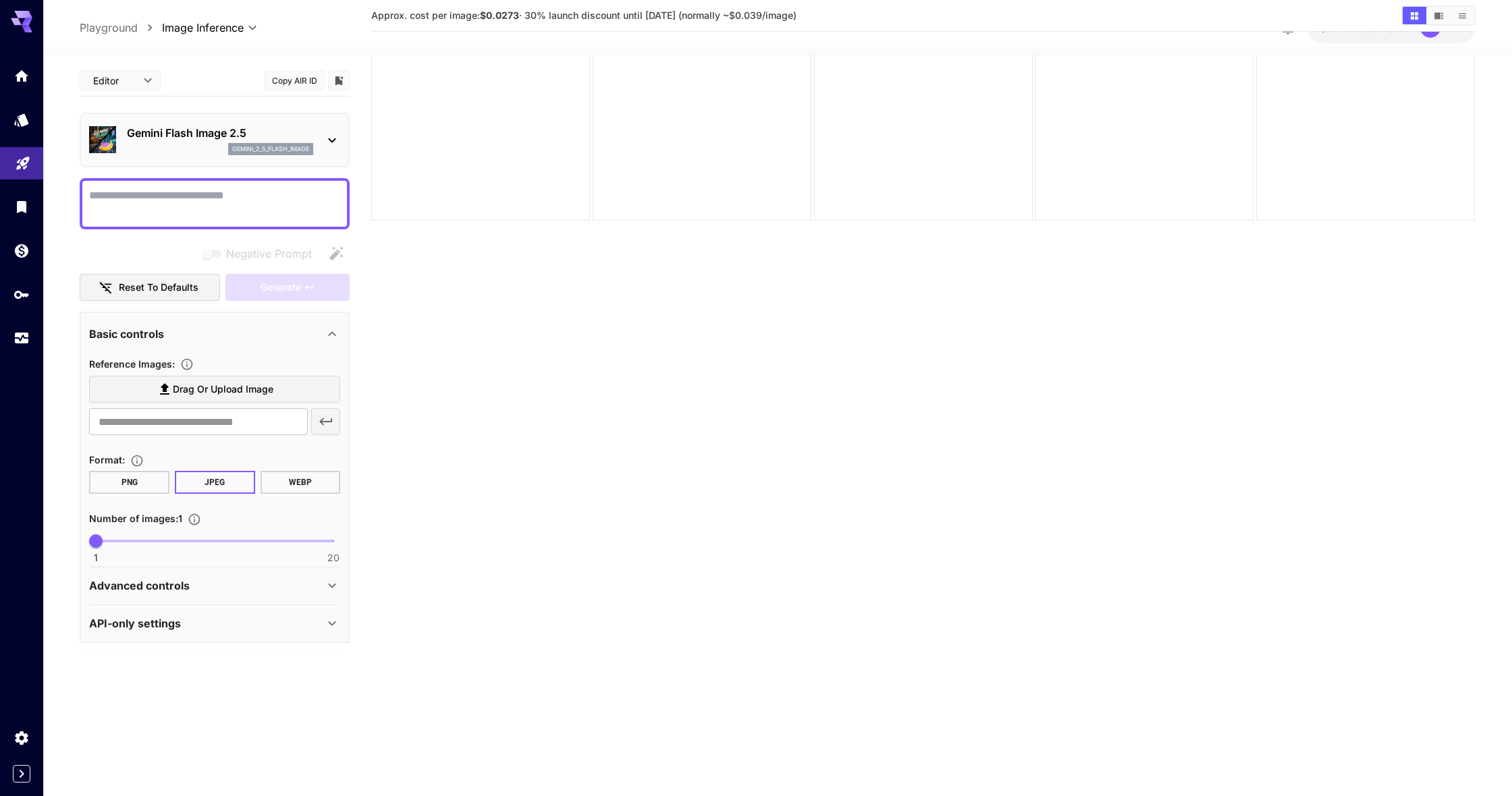
scroll to position [107, 0]
click at [219, 590] on div "Advanced controls" at bounding box center [206, 586] width 235 height 16
click at [229, 699] on div "API-only settings" at bounding box center [206, 697] width 235 height 16
